Goal: Information Seeking & Learning: Check status

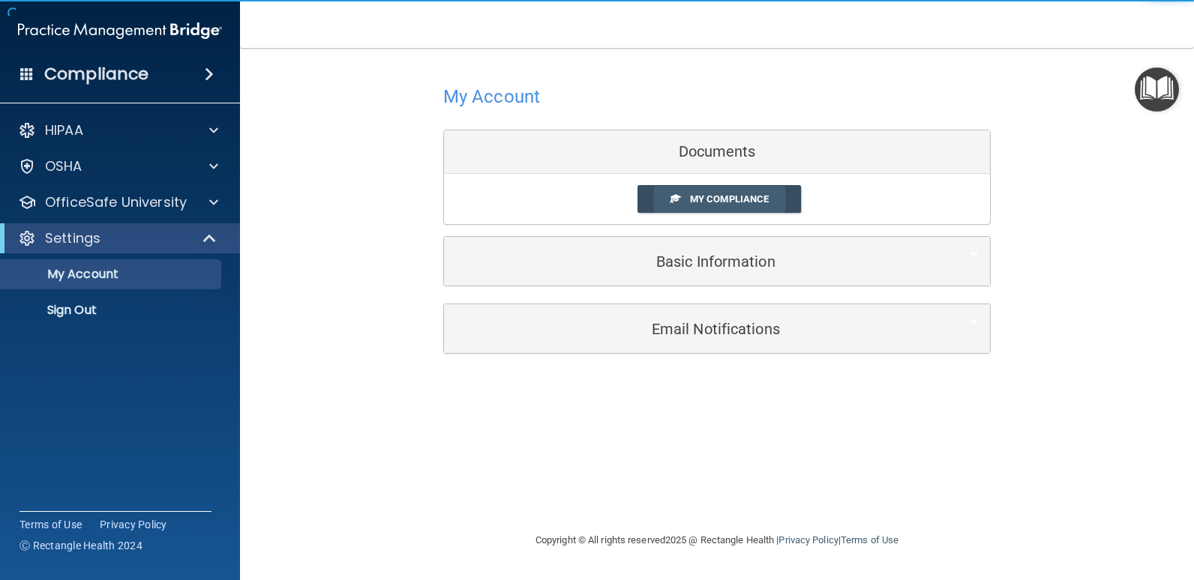
click at [711, 203] on span "My Compliance" at bounding box center [729, 198] width 79 height 11
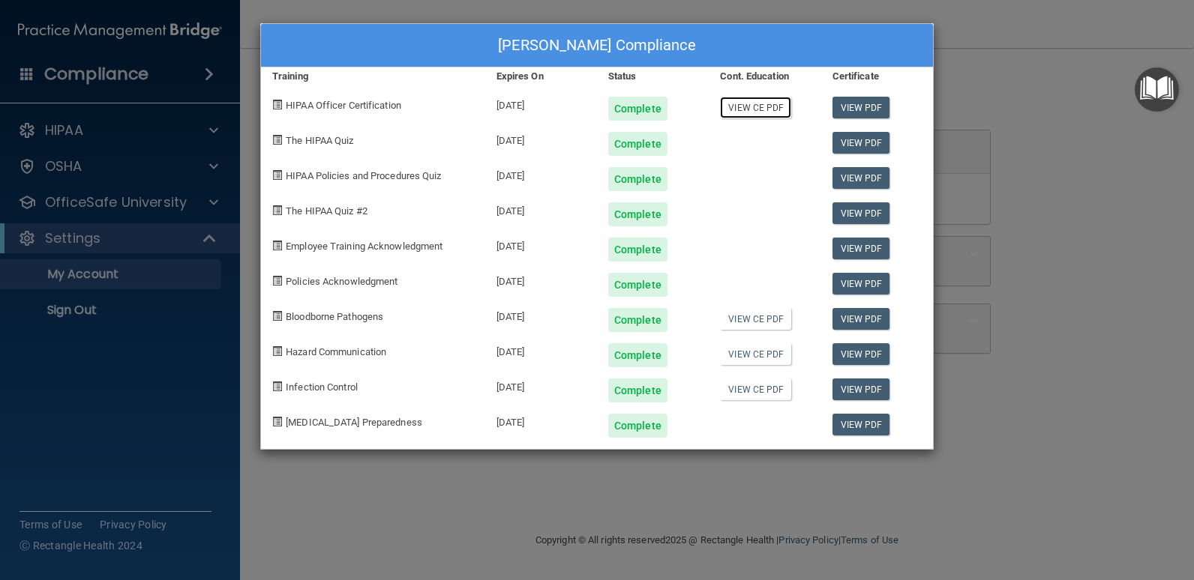
click at [733, 113] on link "View CE PDF" at bounding box center [755, 108] width 71 height 22
